Goal: Transaction & Acquisition: Book appointment/travel/reservation

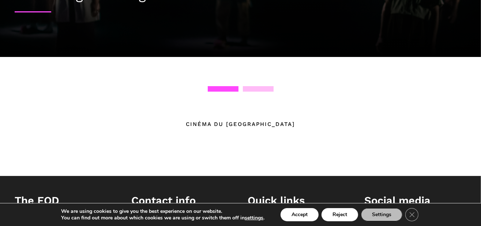
scroll to position [98, 0]
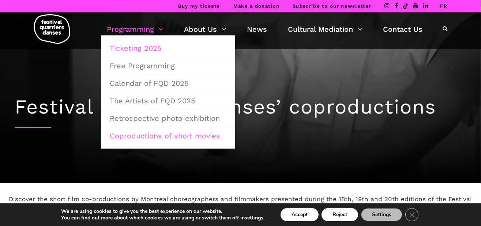
click at [136, 50] on link "Ticketing 2025" at bounding box center [168, 48] width 126 height 17
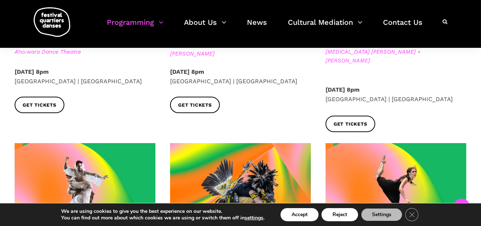
scroll to position [402, 0]
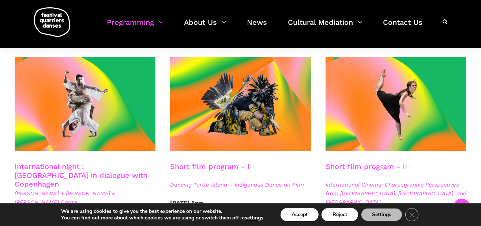
click at [376, 162] on h3 "Short film program - II" at bounding box center [367, 171] width 82 height 18
click at [375, 143] on div at bounding box center [395, 109] width 155 height 105
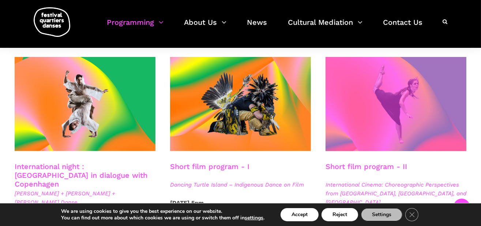
click at [377, 90] on span at bounding box center [396, 104] width 141 height 94
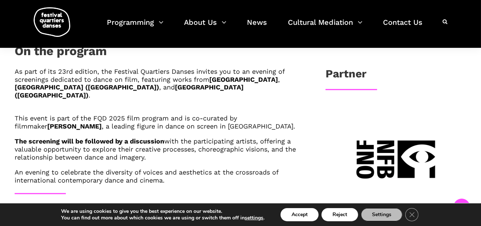
scroll to position [376, 0]
